Goal: Information Seeking & Learning: Find specific fact

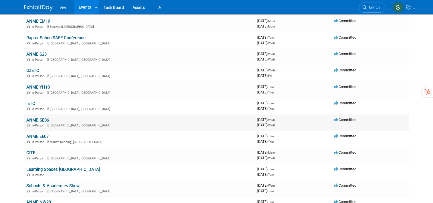
scroll to position [143, 0]
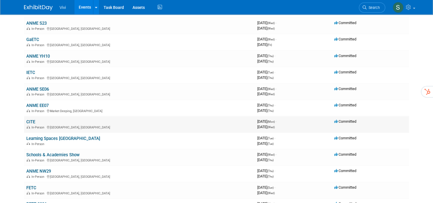
click at [28, 121] on link "CITE" at bounding box center [30, 121] width 9 height 5
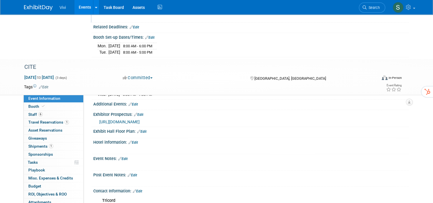
scroll to position [167, 0]
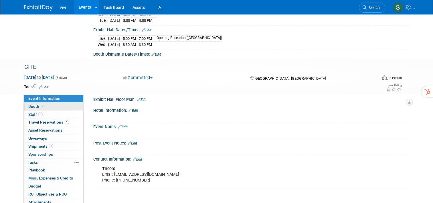
click at [30, 104] on span "Booth" at bounding box center [36, 106] width 17 height 5
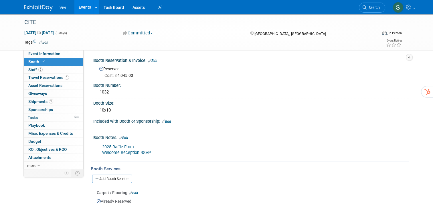
click at [223, 0] on div "Vivi Events Add Event Bulk Upload Events Shareable Event Boards Recently Viewed…" at bounding box center [216, 7] width 385 height 14
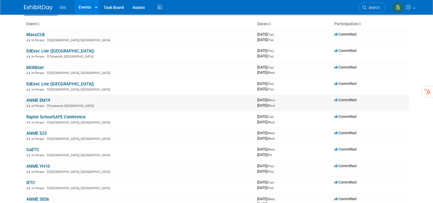
scroll to position [143, 0]
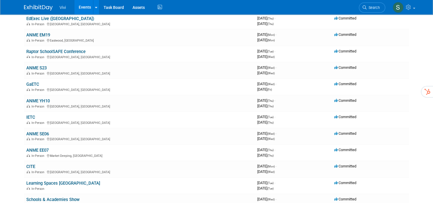
click at [26, 164] on link "CITE" at bounding box center [30, 166] width 9 height 5
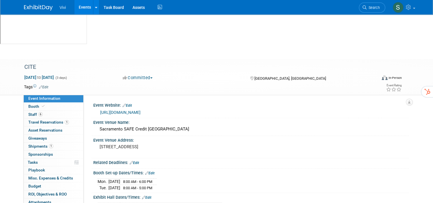
scroll to position [57, 0]
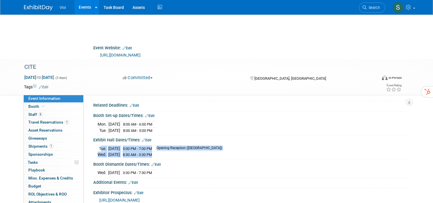
drag, startPoint x: 166, startPoint y: 109, endPoint x: 95, endPoint y: 102, distance: 71.7
click at [98, 145] on tbody "Tue. Nov 18, 2025 5:00 PM - 7:00 PM Opening Reception (Hyatt Regency Sacramento…" at bounding box center [160, 151] width 125 height 12
copy tbody "Tue. Nov 18, 2025 5:00 PM - 7:00 PM Opening Reception (Hyatt Regency Sacramento…"
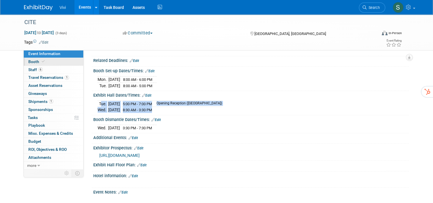
click at [29, 62] on span "Booth" at bounding box center [36, 61] width 17 height 5
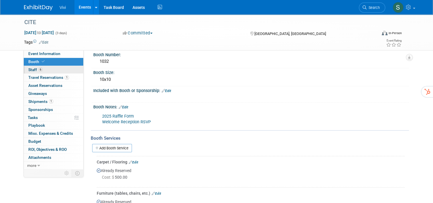
scroll to position [29, 0]
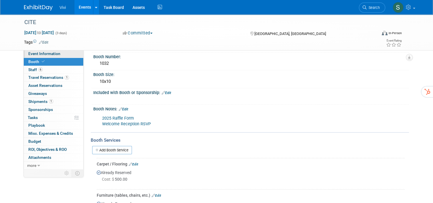
click at [54, 55] on span "Event Information" at bounding box center [44, 53] width 32 height 5
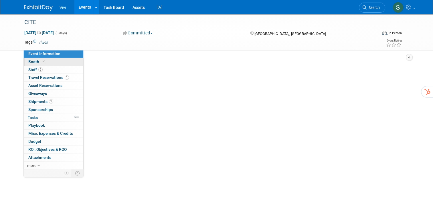
scroll to position [0, 0]
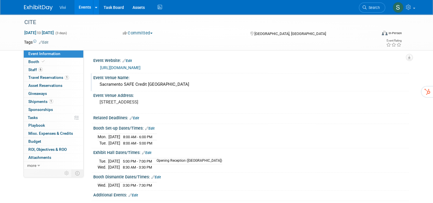
click at [197, 85] on div "Sacramento SAFE Credit [GEOGRAPHIC_DATA]" at bounding box center [251, 84] width 307 height 9
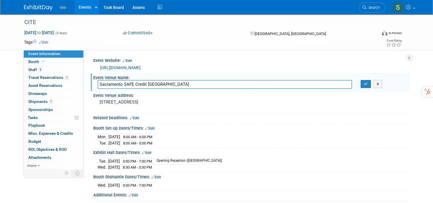
click at [197, 85] on input "Sacramento SAFE Credit [GEOGRAPHIC_DATA]" at bounding box center [225, 84] width 255 height 9
click at [202, 81] on input "Sacramento SAFE Credit [GEOGRAPHIC_DATA]" at bounding box center [225, 84] width 255 height 9
drag, startPoint x: 203, startPoint y: 84, endPoint x: 97, endPoint y: 83, distance: 105.4
click at [98, 83] on input "Sacramento SAFE Credit [GEOGRAPHIC_DATA]" at bounding box center [225, 84] width 255 height 9
click at [157, 93] on div "Event Venue Address:" at bounding box center [251, 94] width 316 height 7
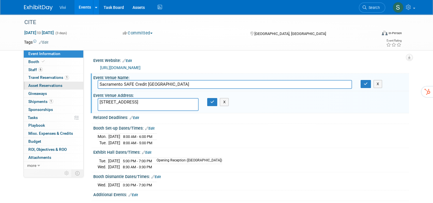
drag, startPoint x: 199, startPoint y: 85, endPoint x: 75, endPoint y: 84, distance: 123.8
click at [75, 84] on div "Event Information Event Info Booth Booth 6 Staff 6 Staff 1 Travel Reservations …" at bounding box center [217, 162] width 394 height 296
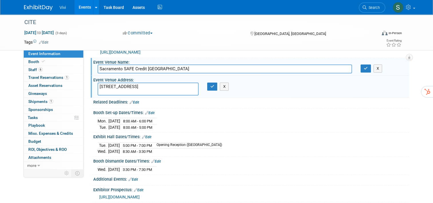
scroll to position [29, 0]
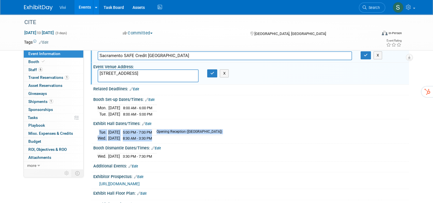
drag, startPoint x: 164, startPoint y: 136, endPoint x: 91, endPoint y: 132, distance: 73.5
click at [93, 132] on div "Tue. Nov 18, 2025 5:00 PM - 7:00 PM Opening Reception (Hyatt Regency Sacramento…" at bounding box center [251, 134] width 316 height 16
copy div "Tue. Nov 18, 2025 5:00 PM - 7:00 PM Opening Reception (Hyatt Regency Sacramento…"
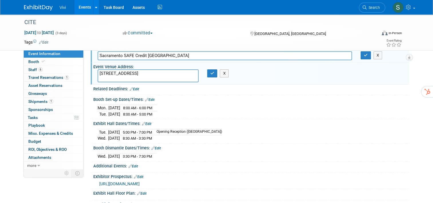
click at [166, 144] on div "Booth Dismantle Dates/Times: Edit" at bounding box center [251, 147] width 316 height 7
drag, startPoint x: 244, startPoint y: 129, endPoint x: 115, endPoint y: 127, distance: 128.9
click at [115, 127] on div "Tue. Nov 18, 2025 5:00 PM - 7:00 PM Opening Reception (Hyatt Regency Sacramento…" at bounding box center [251, 134] width 307 height 14
drag, startPoint x: 115, startPoint y: 127, endPoint x: 111, endPoint y: 131, distance: 6.1
click at [111, 127] on div "Tue. Nov 18, 2025 5:00 PM - 7:00 PM Opening Reception (Hyatt Regency Sacramento…" at bounding box center [251, 134] width 307 height 14
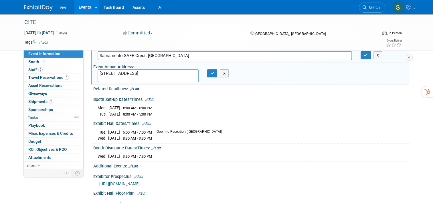
click at [254, 150] on div "Wed. Nov 19, 2025 3:30 PM - 7:30 PM Save Changes Cancel" at bounding box center [251, 155] width 316 height 10
drag, startPoint x: 96, startPoint y: 130, endPoint x: 240, endPoint y: 130, distance: 144.4
click at [222, 130] on tr "Tue. Nov 18, 2025 5:00 PM - 7:00 PM Opening Reception (Hyatt Regency Sacramento)" at bounding box center [160, 132] width 125 height 6
copy tr "Tue. Nov 18, 2025 5:00 PM - 7:00 PM Opening Reception (Hyatt Regency Sacramento)"
drag, startPoint x: 166, startPoint y: 137, endPoint x: 95, endPoint y: 138, distance: 70.8
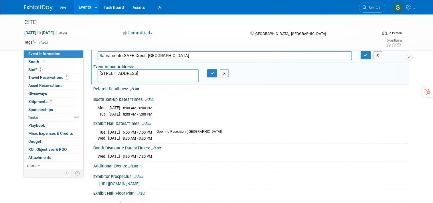
click at [98, 138] on tr "Wed. Nov 19, 2025 8:30 AM - 3:30 PM" at bounding box center [160, 138] width 125 height 6
copy tr "Wed. Nov 19, 2025 8:30 AM - 3:30 PM"
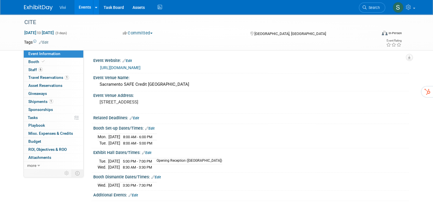
click at [132, 67] on link "[URL][DOMAIN_NAME]" at bounding box center [120, 67] width 40 height 5
